Goal: Complete application form

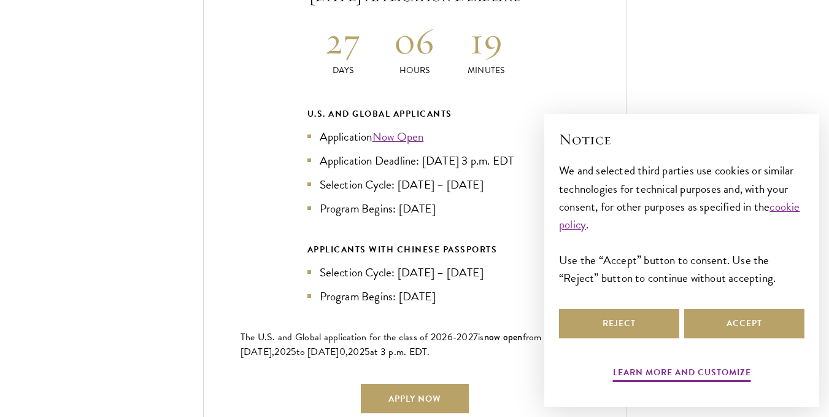
scroll to position [2689, 0]
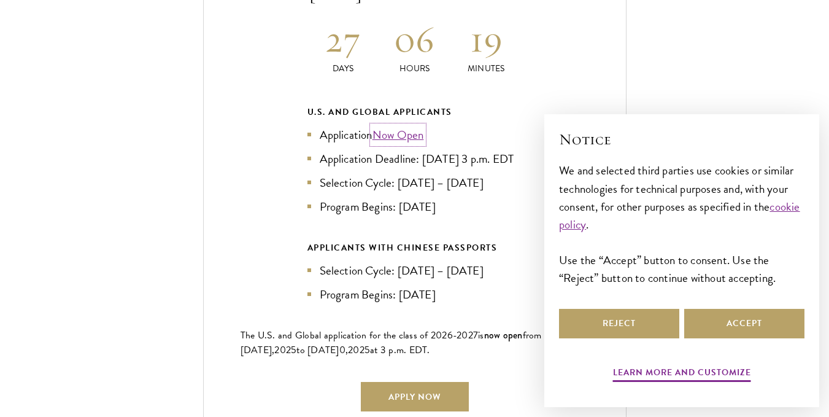
click at [394, 126] on link "Now Open" at bounding box center [398, 135] width 52 height 18
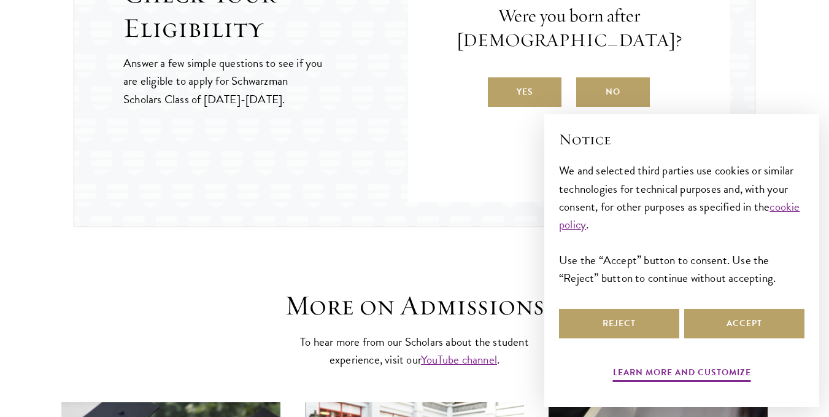
scroll to position [1440, 0]
click at [529, 92] on label "Yes" at bounding box center [525, 91] width 74 height 29
click at [499, 89] on input "Yes" at bounding box center [493, 83] width 11 height 11
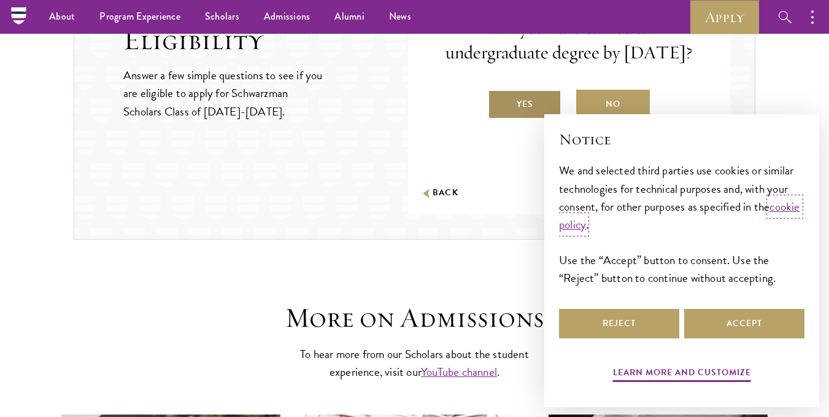
scroll to position [1419, 0]
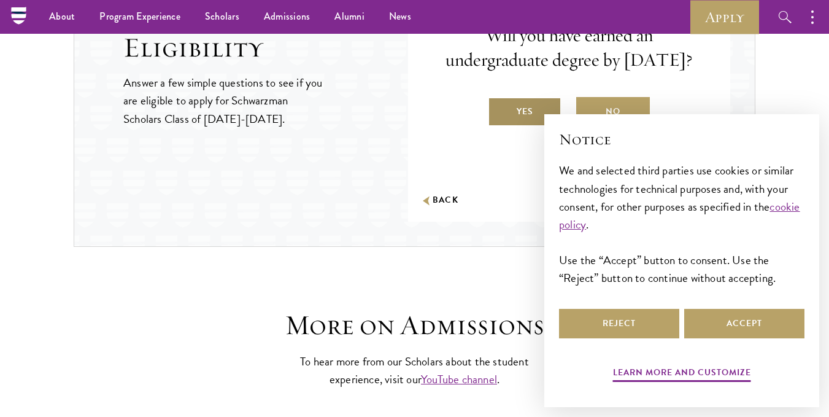
click at [518, 116] on label "Yes" at bounding box center [525, 111] width 74 height 29
click at [499, 109] on input "Yes" at bounding box center [493, 103] width 11 height 11
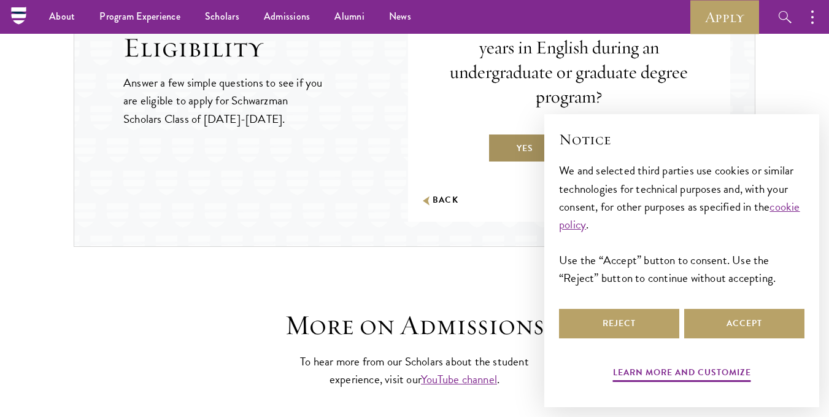
click at [515, 152] on label "Yes" at bounding box center [525, 147] width 74 height 29
click at [499, 146] on input "Yes" at bounding box center [493, 140] width 11 height 11
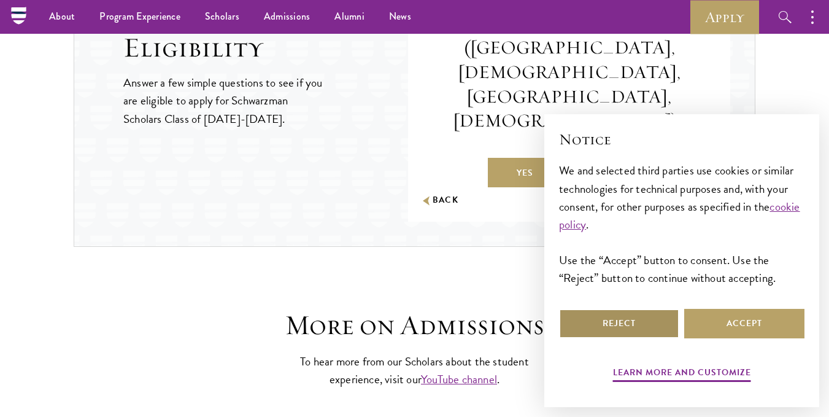
click at [642, 328] on button "Reject" at bounding box center [619, 323] width 120 height 29
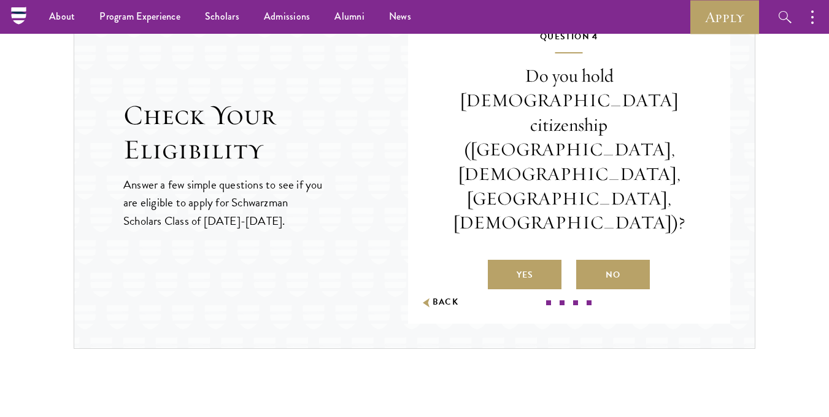
scroll to position [1246, 0]
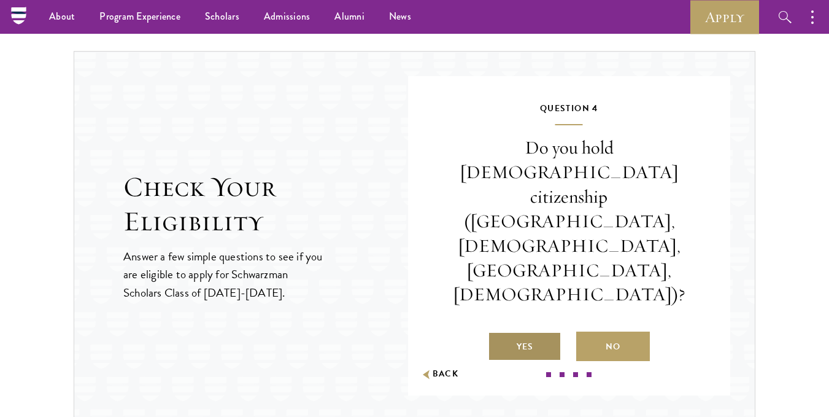
click at [535, 331] on label "Yes" at bounding box center [525, 345] width 74 height 29
click at [499, 333] on input "Yes" at bounding box center [493, 338] width 11 height 11
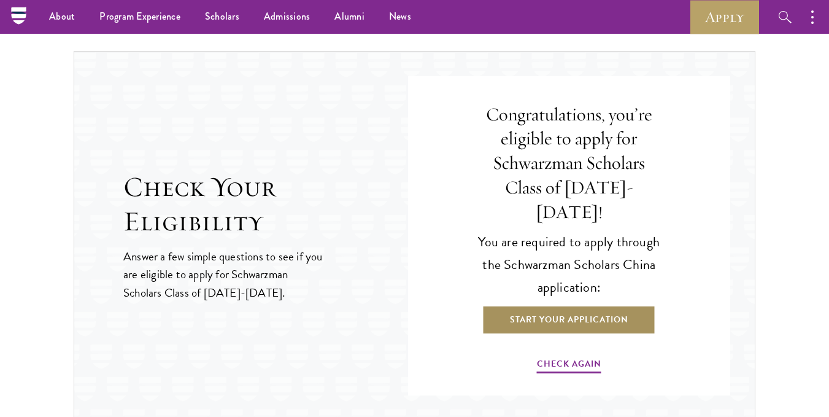
click at [546, 305] on link "Start Your Application" at bounding box center [569, 319] width 174 height 29
